Goal: Communication & Community: Participate in discussion

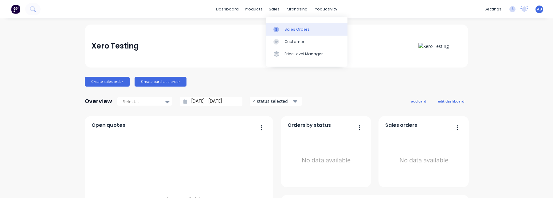
click at [290, 30] on div "Sales Orders" at bounding box center [297, 30] width 25 height 6
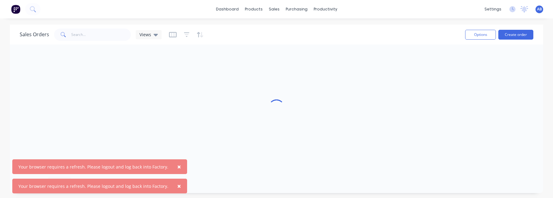
click at [177, 168] on span "×" at bounding box center [179, 167] width 4 height 9
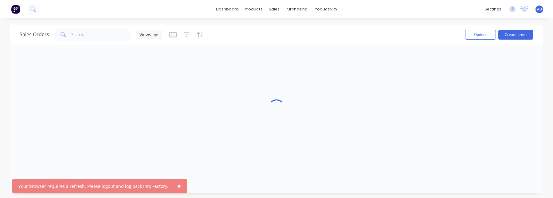
click at [177, 187] on span "×" at bounding box center [179, 186] width 4 height 9
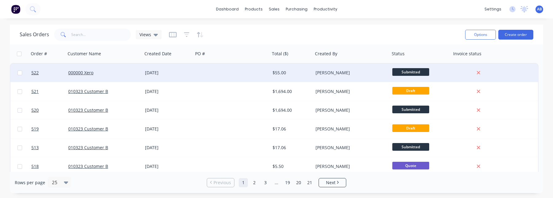
click at [252, 76] on div at bounding box center [231, 73] width 77 height 18
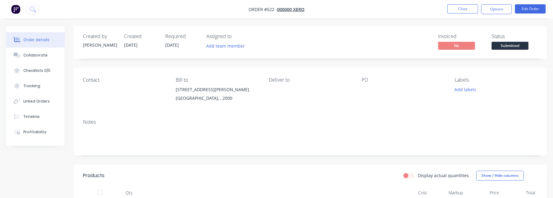
click at [41, 46] on button "Order details" at bounding box center [35, 39] width 58 height 15
click at [41, 57] on div "Collaborate" at bounding box center [35, 56] width 24 height 6
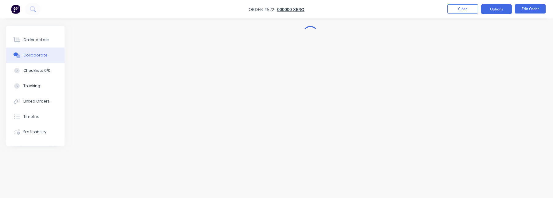
click at [503, 9] on button "Options" at bounding box center [496, 9] width 31 height 10
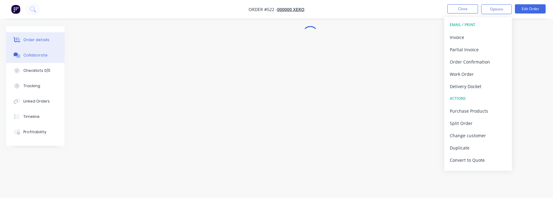
click at [45, 46] on button "Order details" at bounding box center [35, 39] width 58 height 15
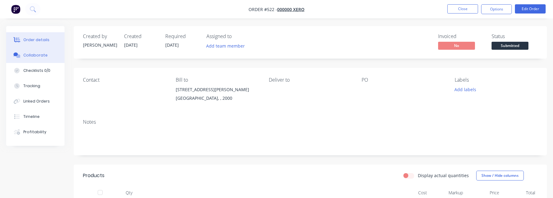
click at [42, 56] on div "Collaborate" at bounding box center [35, 56] width 24 height 6
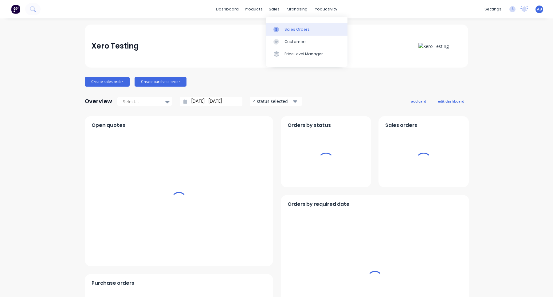
click at [286, 26] on link "Sales Orders" at bounding box center [306, 29] width 81 height 12
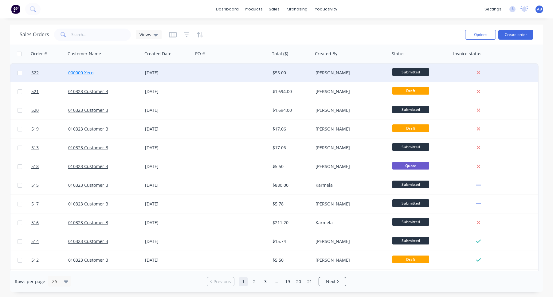
click at [89, 71] on link "000000 Xero" at bounding box center [80, 73] width 25 height 6
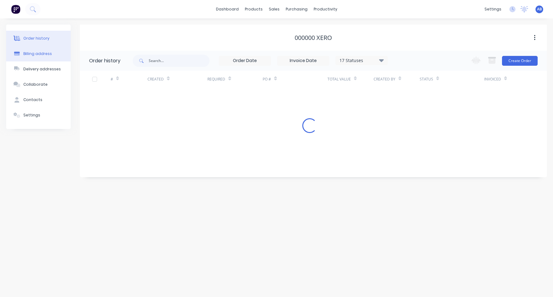
click at [47, 48] on button "Billing address" at bounding box center [38, 53] width 65 height 15
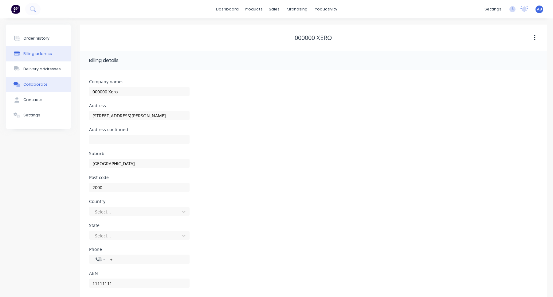
click at [42, 82] on div "Collaborate" at bounding box center [35, 85] width 24 height 6
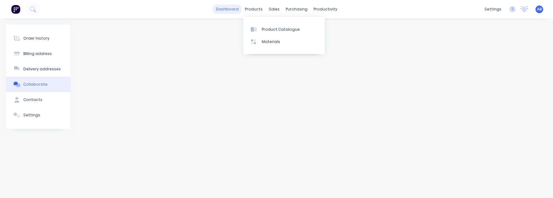
click at [237, 13] on link "dashboard" at bounding box center [227, 9] width 29 height 9
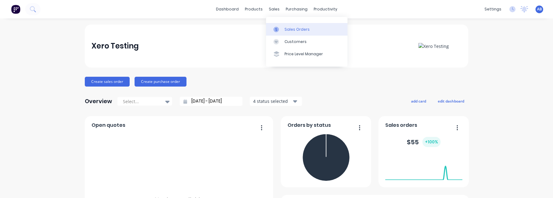
click at [289, 30] on div "Sales Orders" at bounding box center [297, 30] width 25 height 6
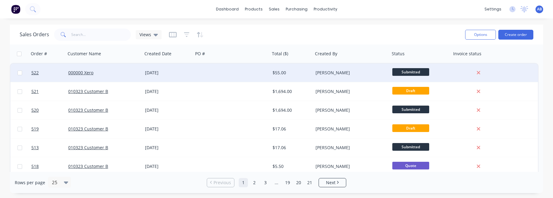
click at [90, 76] on div "000000 Xero" at bounding box center [102, 73] width 68 height 6
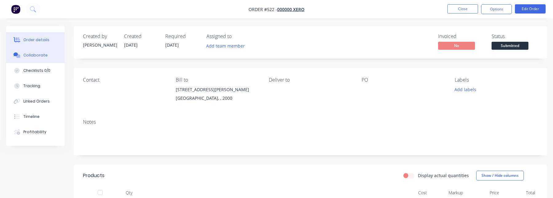
click at [48, 56] on button "Collaborate" at bounding box center [35, 55] width 58 height 15
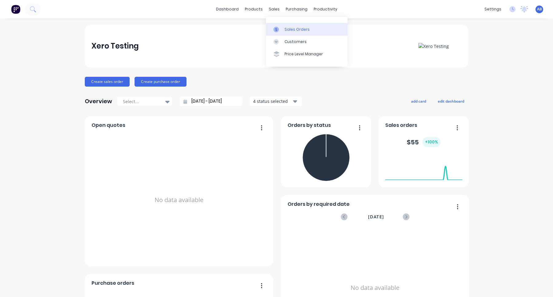
click at [286, 27] on div "Sales Orders" at bounding box center [297, 30] width 25 height 6
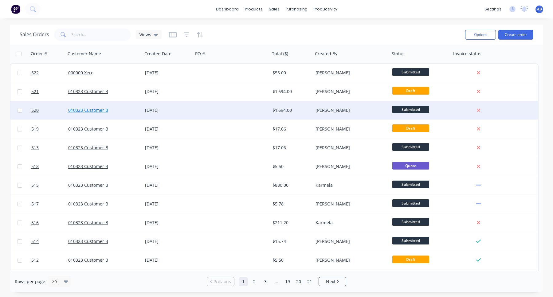
click at [99, 111] on link "010323 Customer B" at bounding box center [88, 110] width 40 height 6
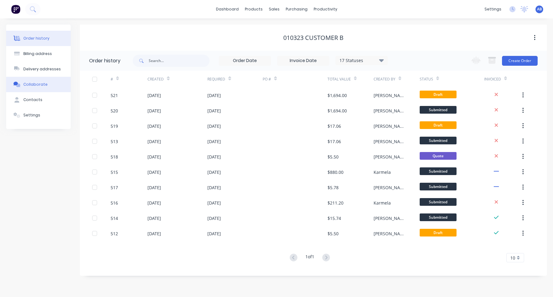
click at [50, 82] on button "Collaborate" at bounding box center [38, 84] width 65 height 15
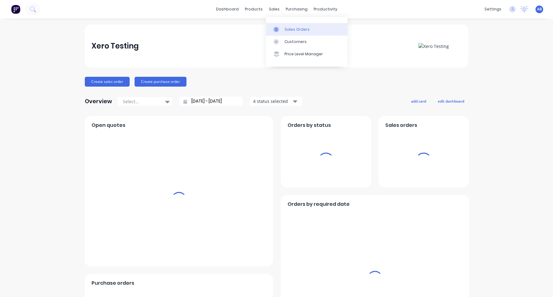
click at [278, 30] on icon at bounding box center [277, 30] width 6 height 6
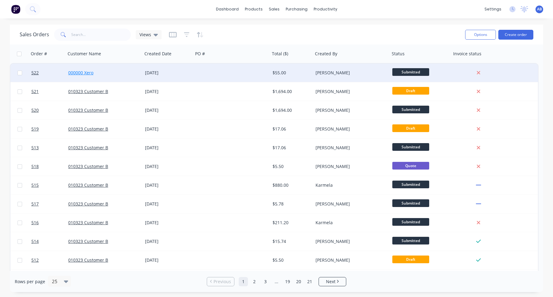
click at [79, 74] on link "000000 Xero" at bounding box center [80, 73] width 25 height 6
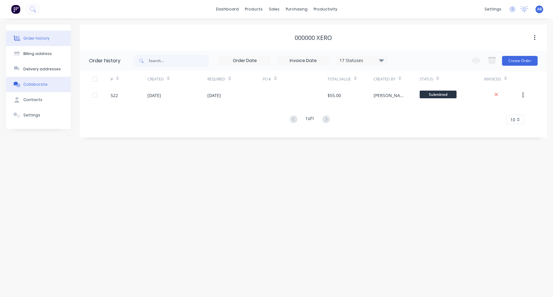
click at [43, 87] on button "Collaborate" at bounding box center [38, 84] width 65 height 15
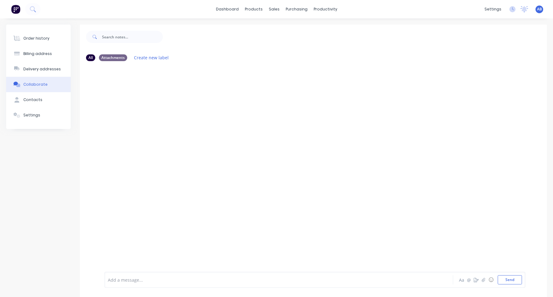
click at [197, 274] on div "Add a message... Aa @ ☺ Send" at bounding box center [315, 280] width 421 height 16
click at [186, 277] on div at bounding box center [263, 280] width 310 height 6
click at [514, 28] on icon at bounding box center [515, 29] width 5 height 5
click at [225, 12] on link "dashboard" at bounding box center [227, 9] width 29 height 9
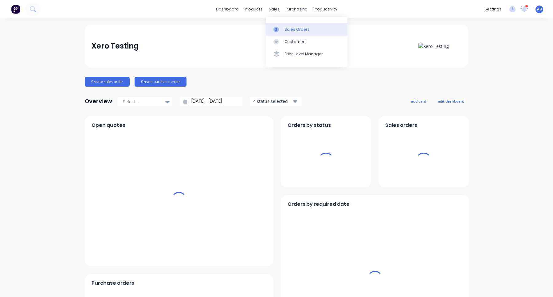
click at [288, 27] on div "Sales Orders" at bounding box center [297, 30] width 25 height 6
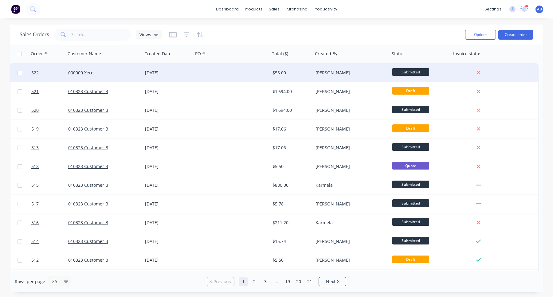
click at [253, 78] on div at bounding box center [231, 73] width 77 height 18
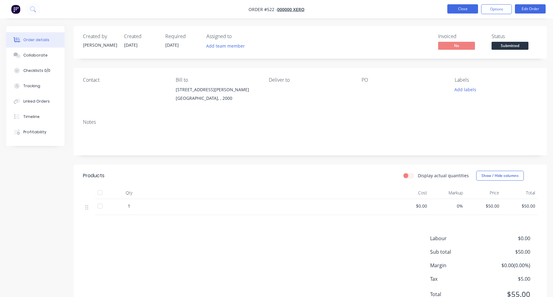
click at [464, 6] on button "Close" at bounding box center [463, 8] width 31 height 9
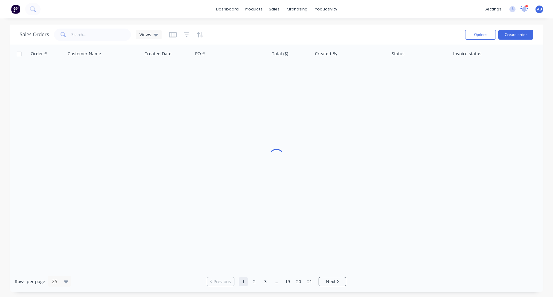
click at [523, 9] on icon at bounding box center [525, 8] width 6 height 5
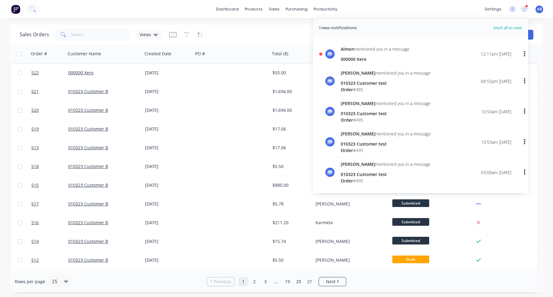
click at [519, 27] on span "Mark all as read" at bounding box center [497, 28] width 51 height 6
click at [239, 10] on link "dashboard" at bounding box center [227, 9] width 29 height 9
